Goal: Obtain resource: Download file/media

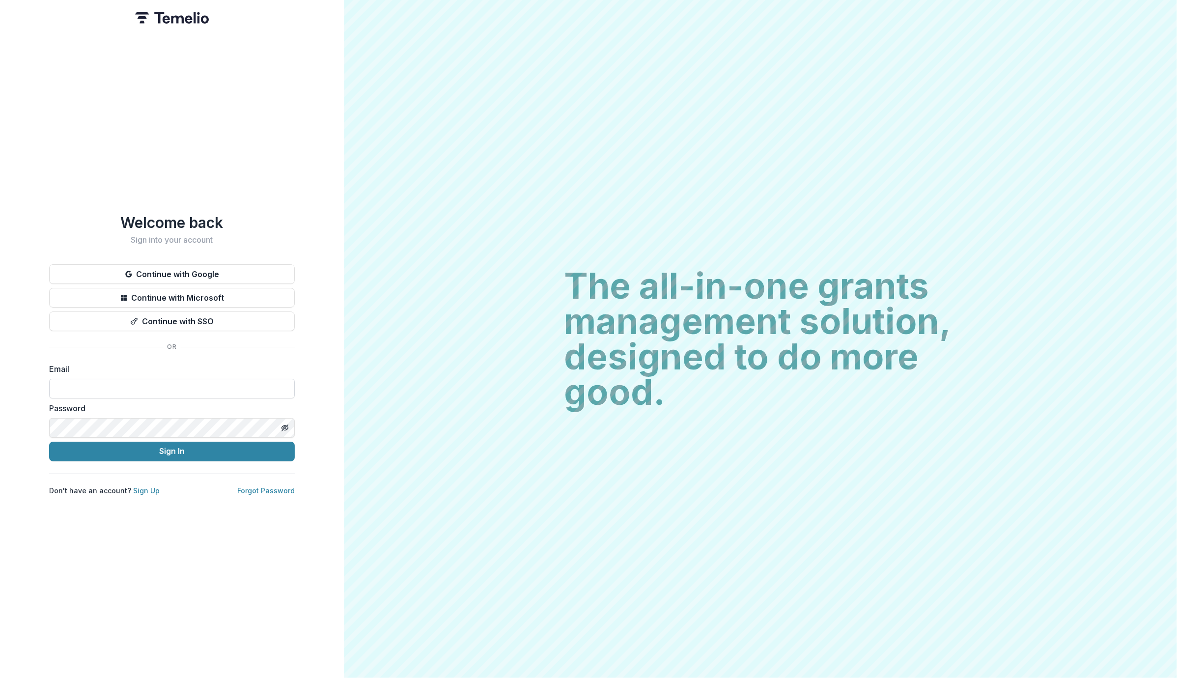
click at [268, 385] on input at bounding box center [172, 389] width 246 height 20
type input "**********"
click at [219, 442] on button "Sign In" at bounding box center [172, 452] width 246 height 20
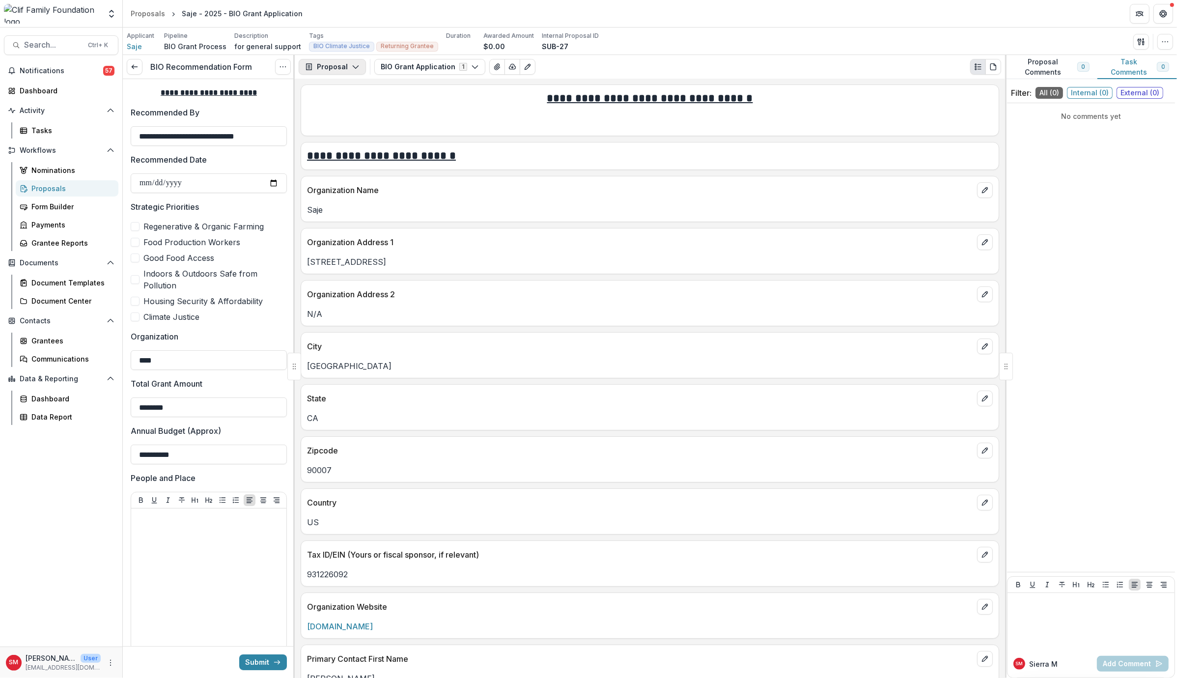
click at [345, 67] on button "Proposal" at bounding box center [332, 67] width 67 height 16
click at [716, 285] on div "Organization Address 2" at bounding box center [650, 291] width 698 height 22
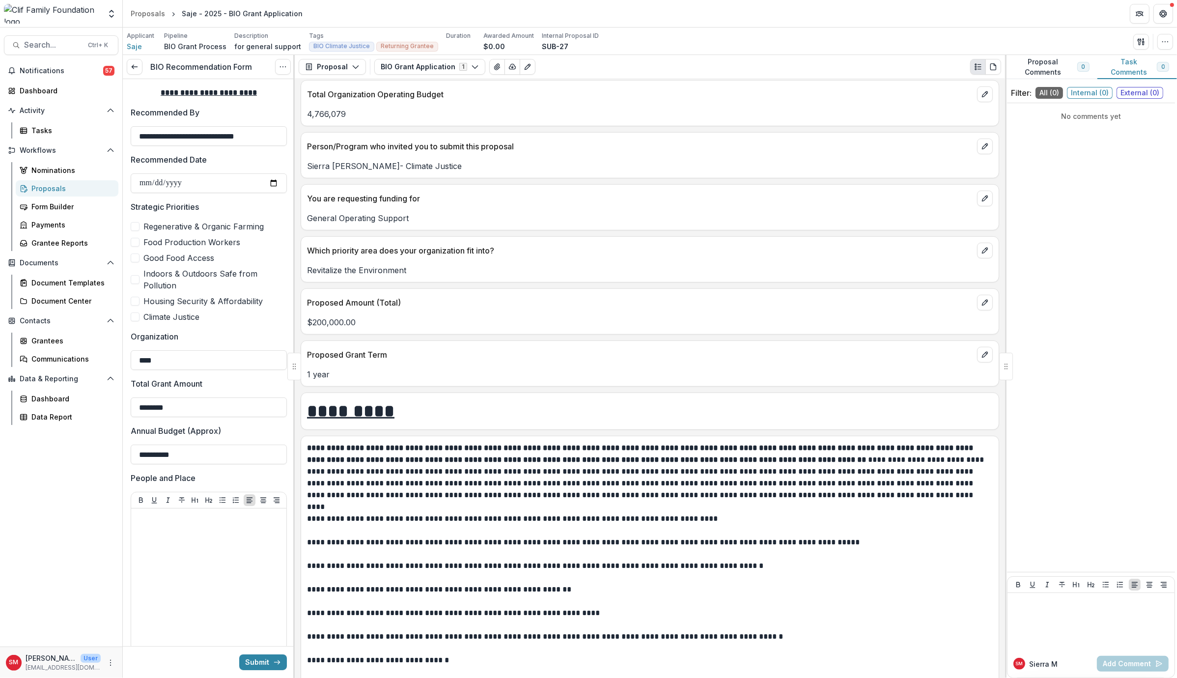
scroll to position [1179, 0]
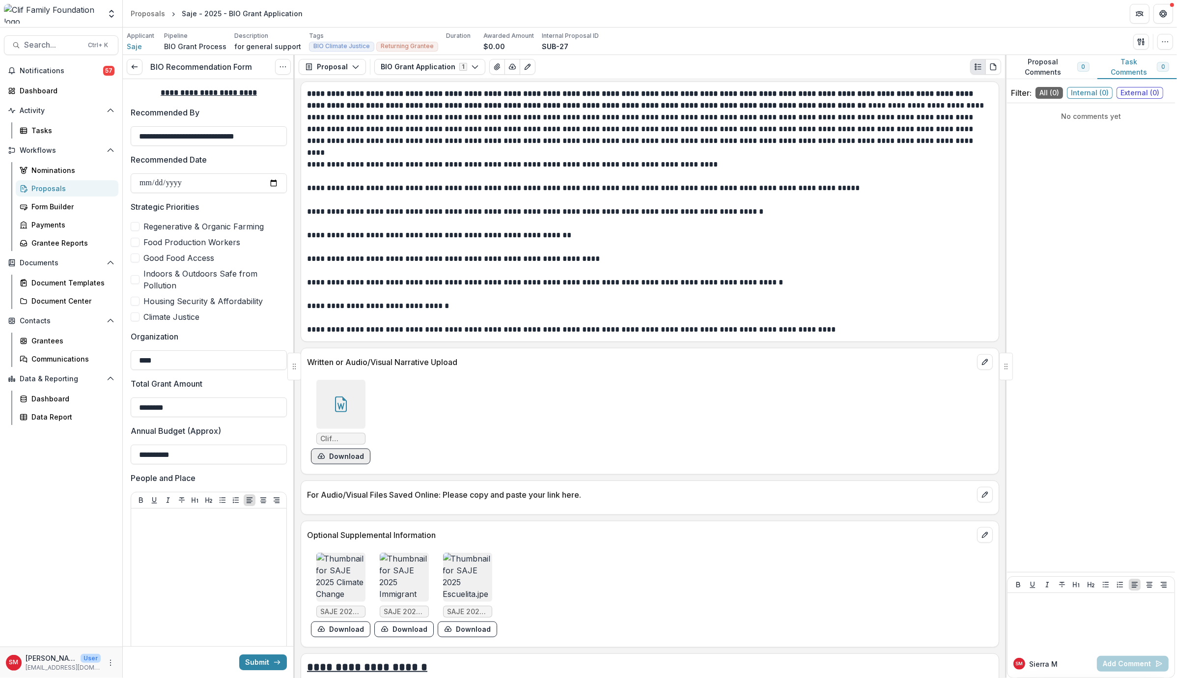
click at [330, 449] on button "Download" at bounding box center [340, 456] width 59 height 16
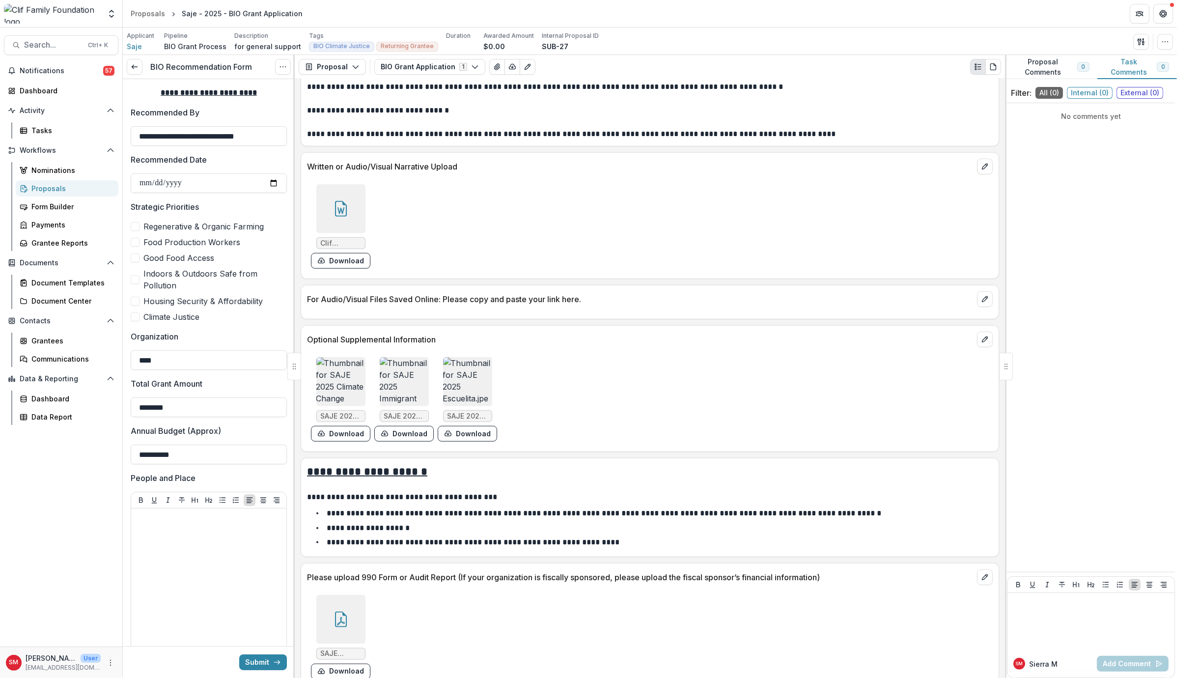
scroll to position [1572, 0]
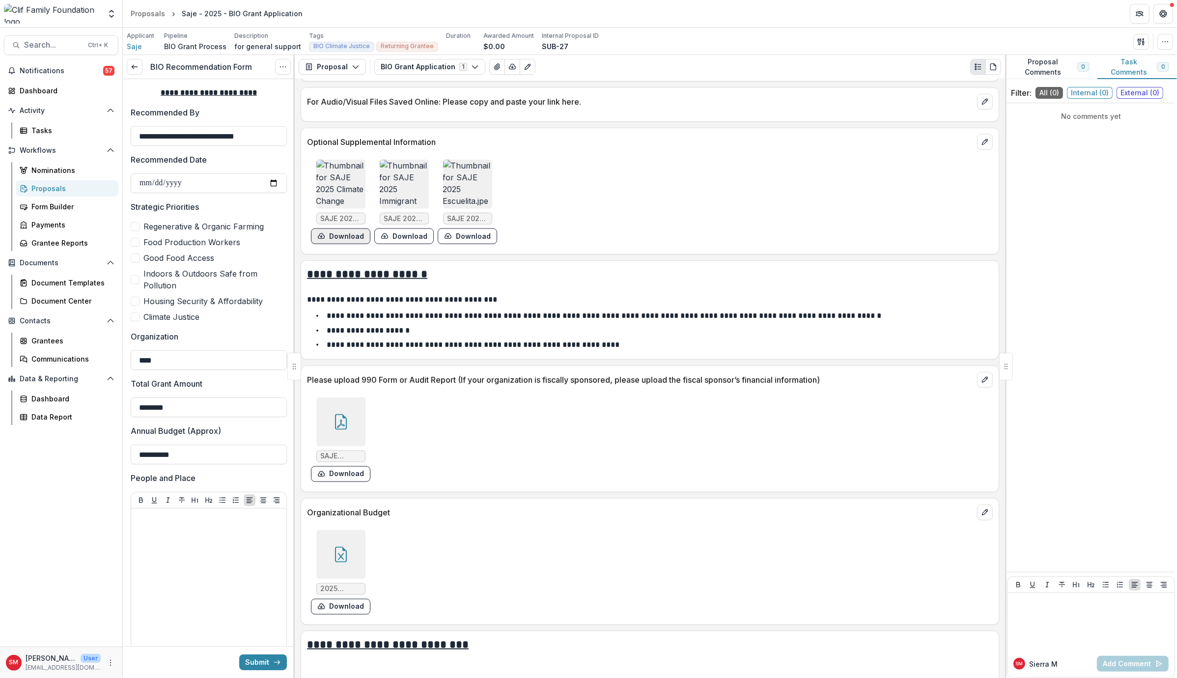
click at [345, 234] on button "Download" at bounding box center [340, 236] width 59 height 16
click at [397, 228] on button "Download" at bounding box center [403, 236] width 59 height 16
click at [460, 228] on button "Download" at bounding box center [467, 236] width 59 height 16
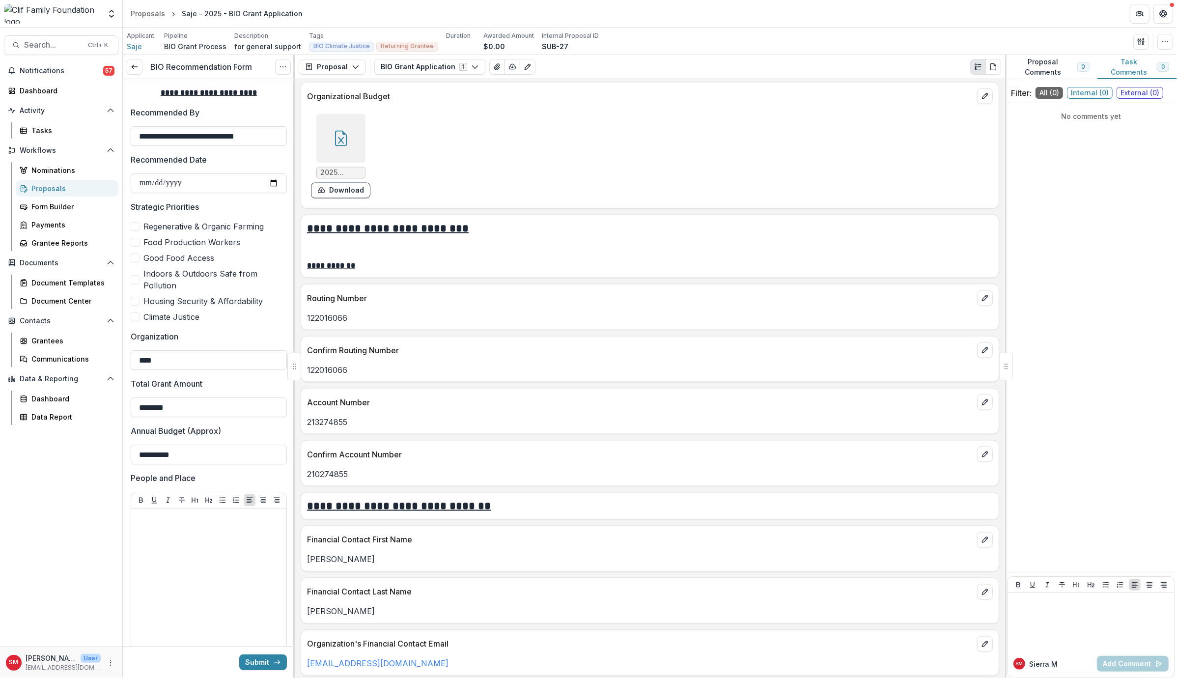
scroll to position [2033, 0]
